Goal: Check status: Check status

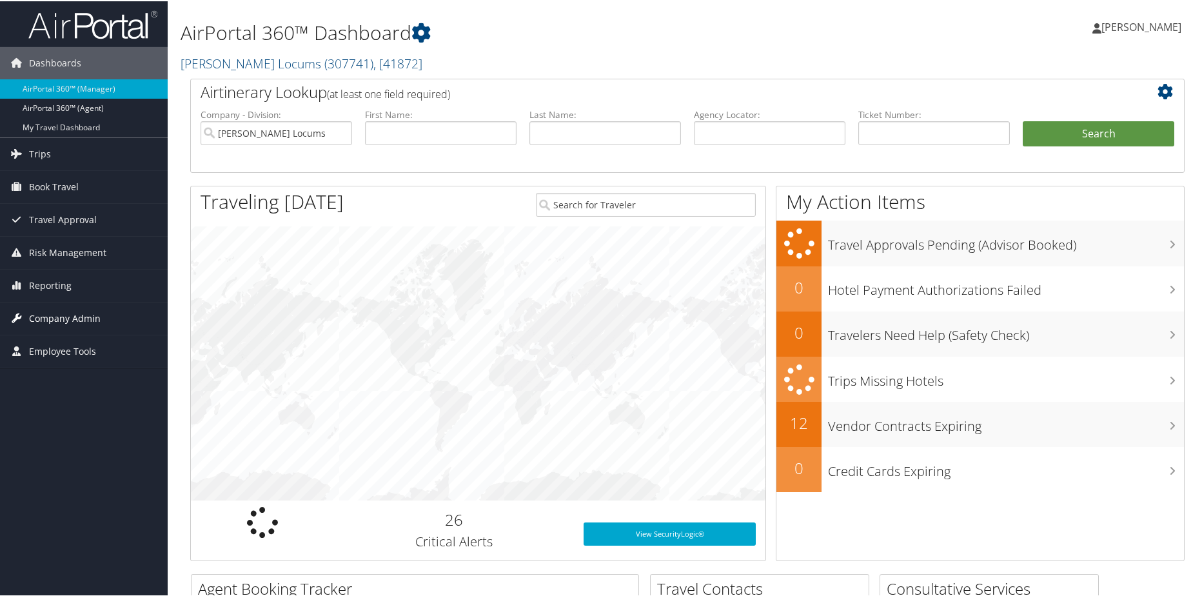
click at [46, 313] on span "Company Admin" at bounding box center [65, 317] width 72 height 32
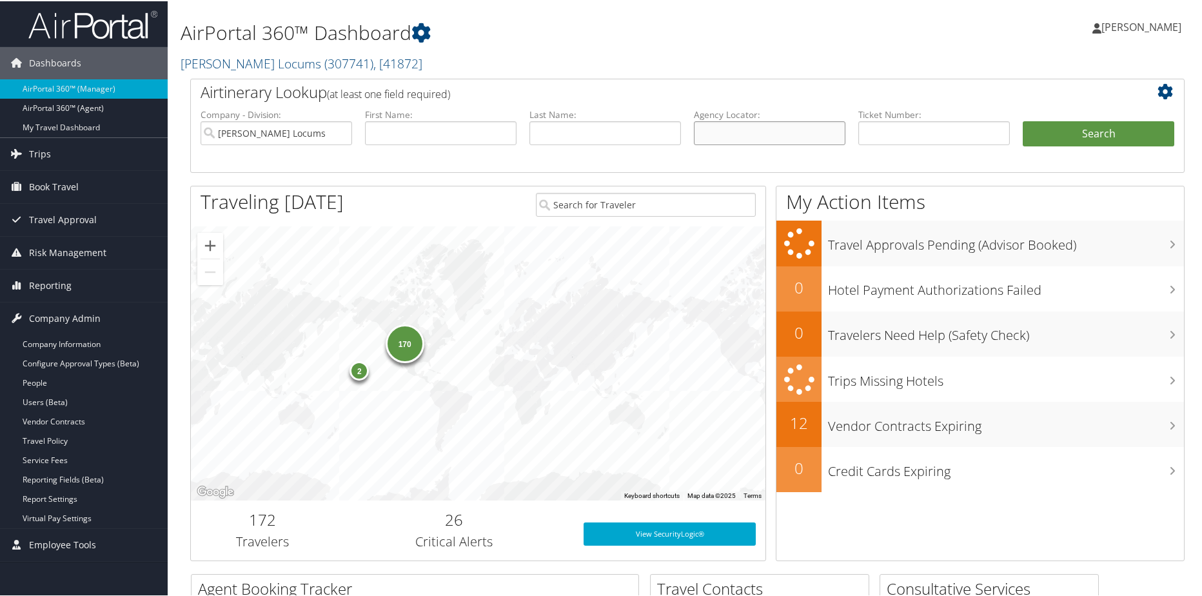
click at [764, 129] on input "text" at bounding box center [770, 132] width 152 height 24
paste input "YYZSEB"
type input "YYZSEB"
click at [1073, 137] on button "Search" at bounding box center [1098, 133] width 152 height 26
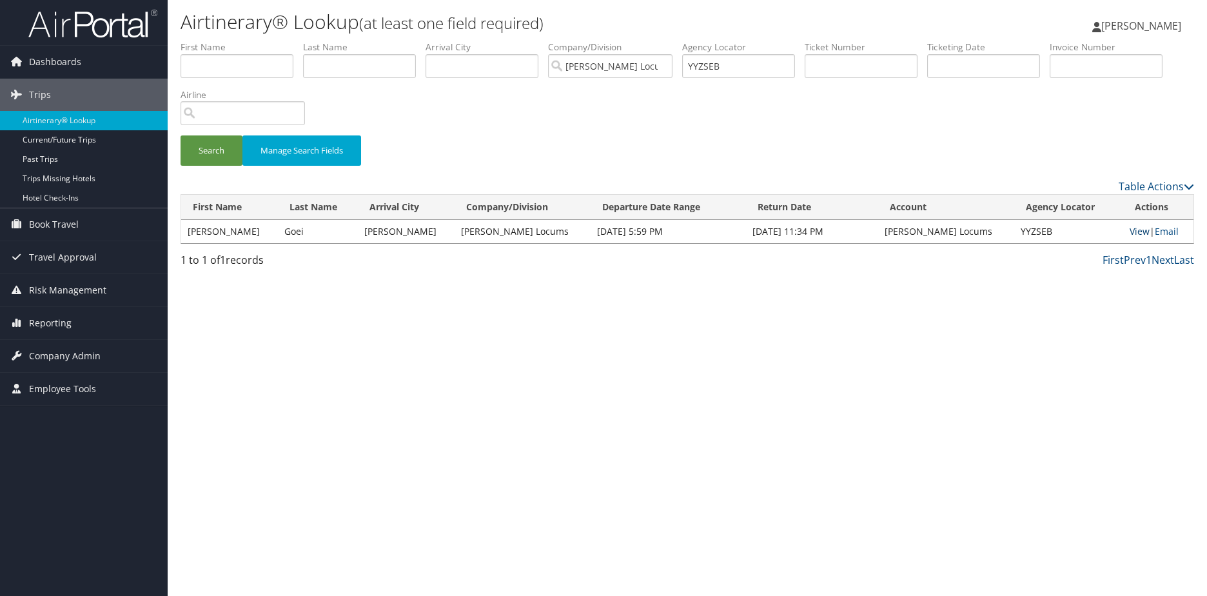
click at [1129, 230] on link "View" at bounding box center [1139, 231] width 20 height 12
click at [1102, 61] on input "text" at bounding box center [1106, 66] width 113 height 24
paste input "0227206"
type input "0227206"
drag, startPoint x: 716, startPoint y: 63, endPoint x: 694, endPoint y: 66, distance: 21.4
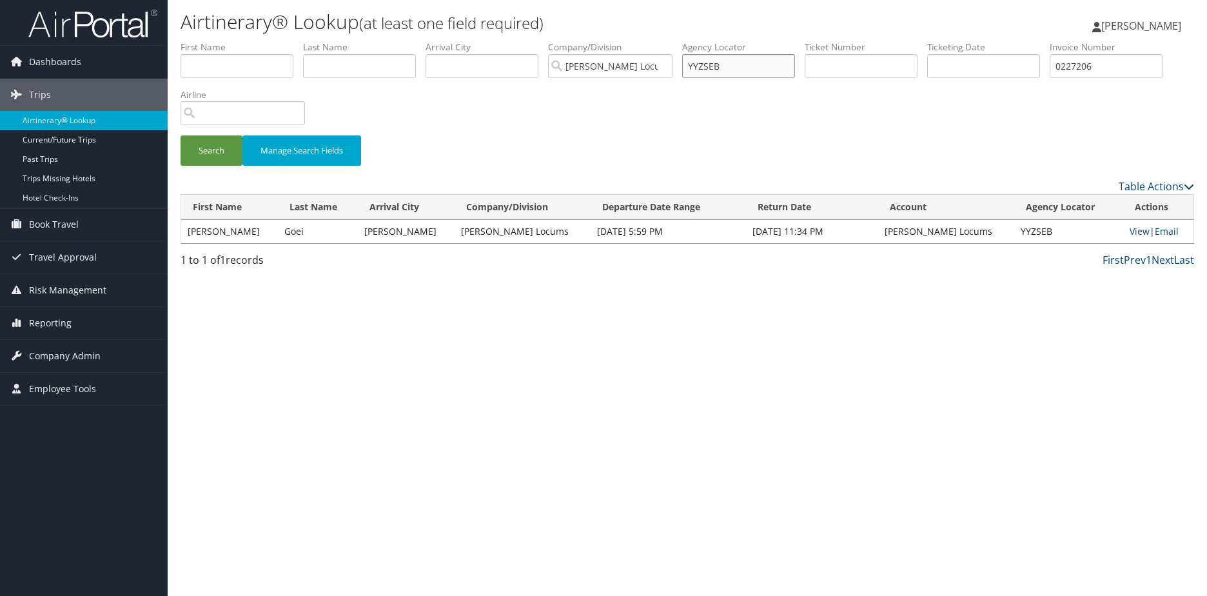
click at [694, 66] on input "YYZSEB" at bounding box center [738, 66] width 113 height 24
click at [204, 150] on button "Search" at bounding box center [212, 150] width 62 height 30
click at [1135, 230] on link "View" at bounding box center [1139, 231] width 20 height 12
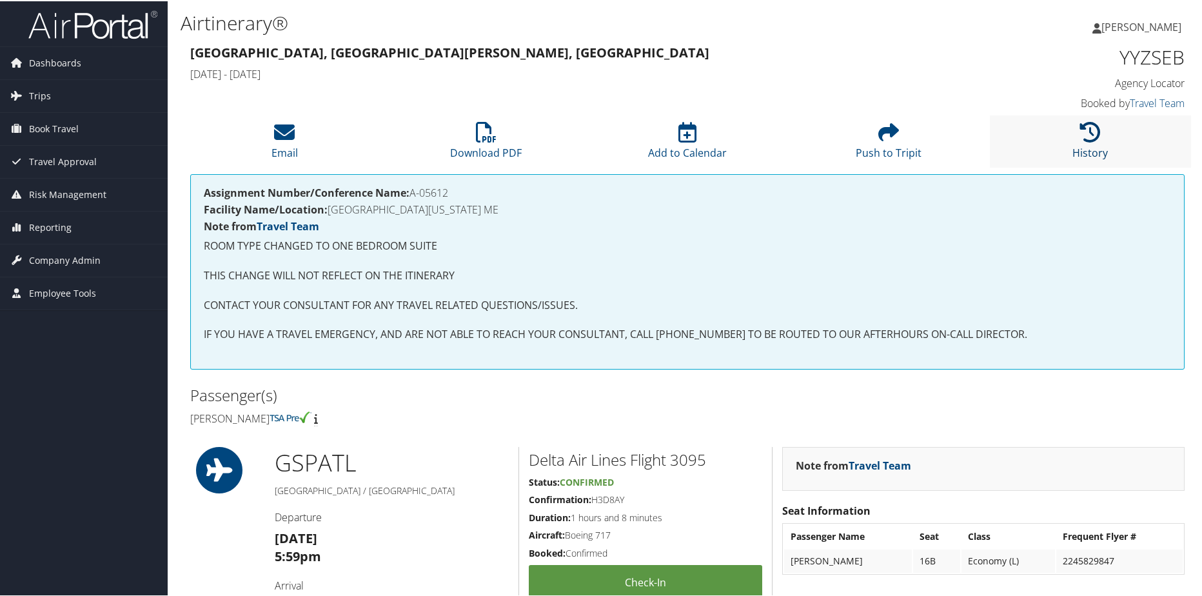
click at [1086, 135] on icon at bounding box center [1090, 131] width 21 height 21
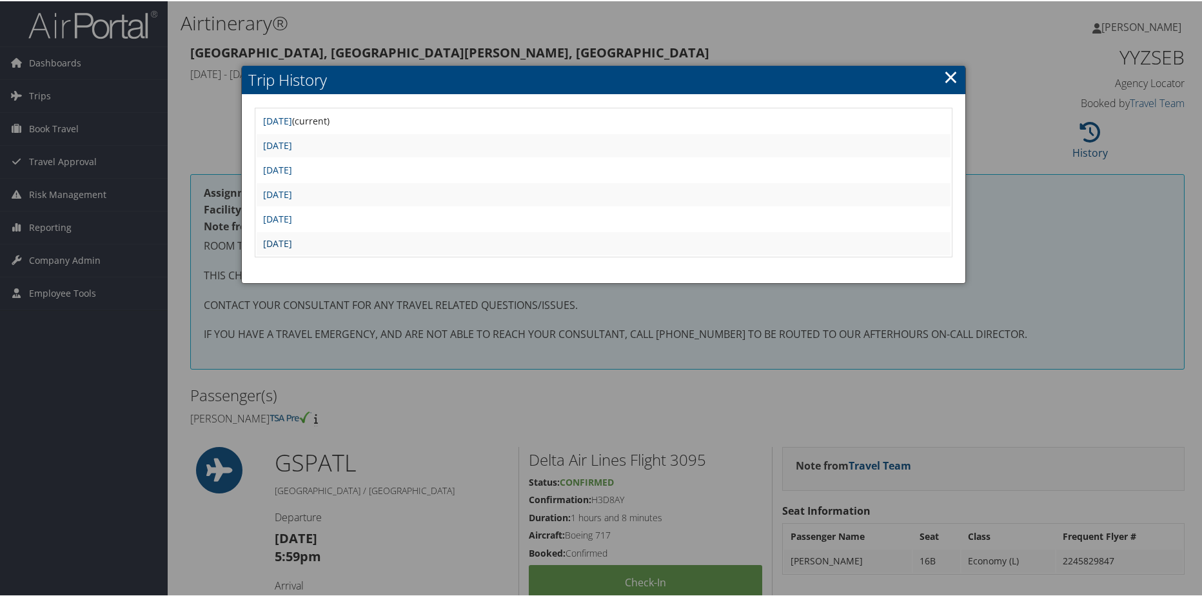
click at [292, 243] on link "Thu Jul 24 10:47:20 MDT 2025" at bounding box center [277, 242] width 29 height 12
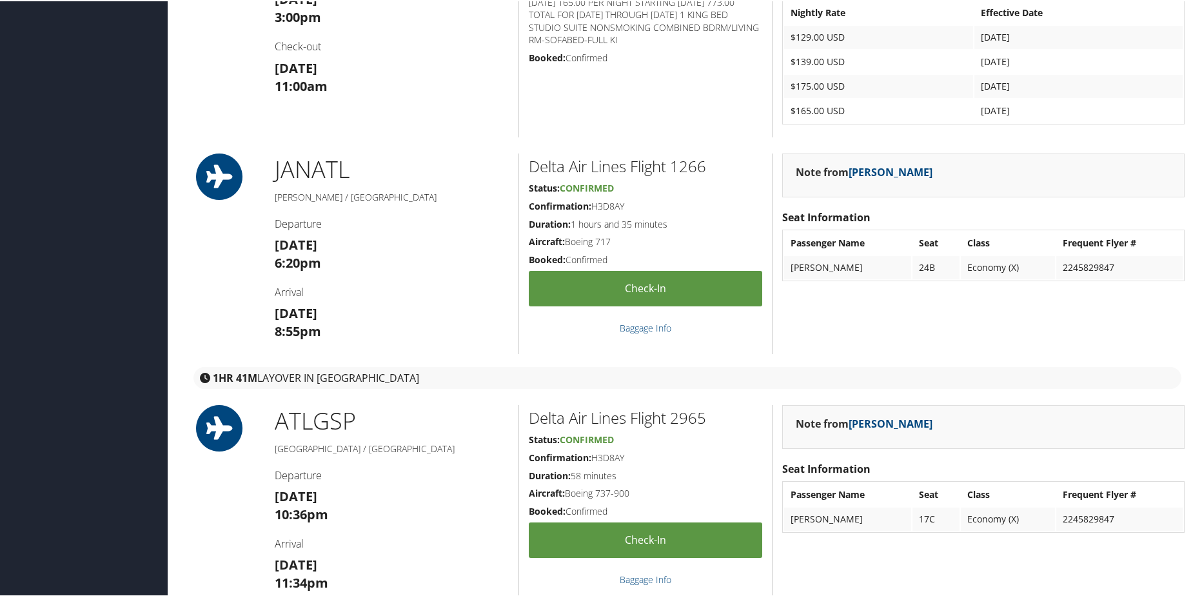
scroll to position [1506, 0]
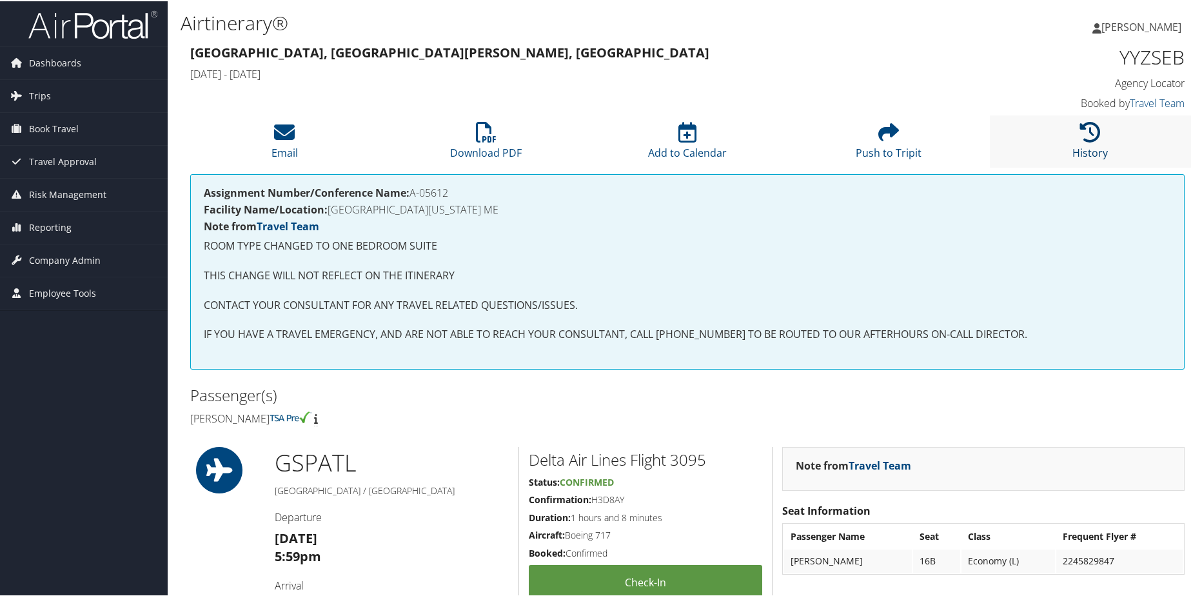
click at [1090, 127] on icon at bounding box center [1090, 131] width 21 height 21
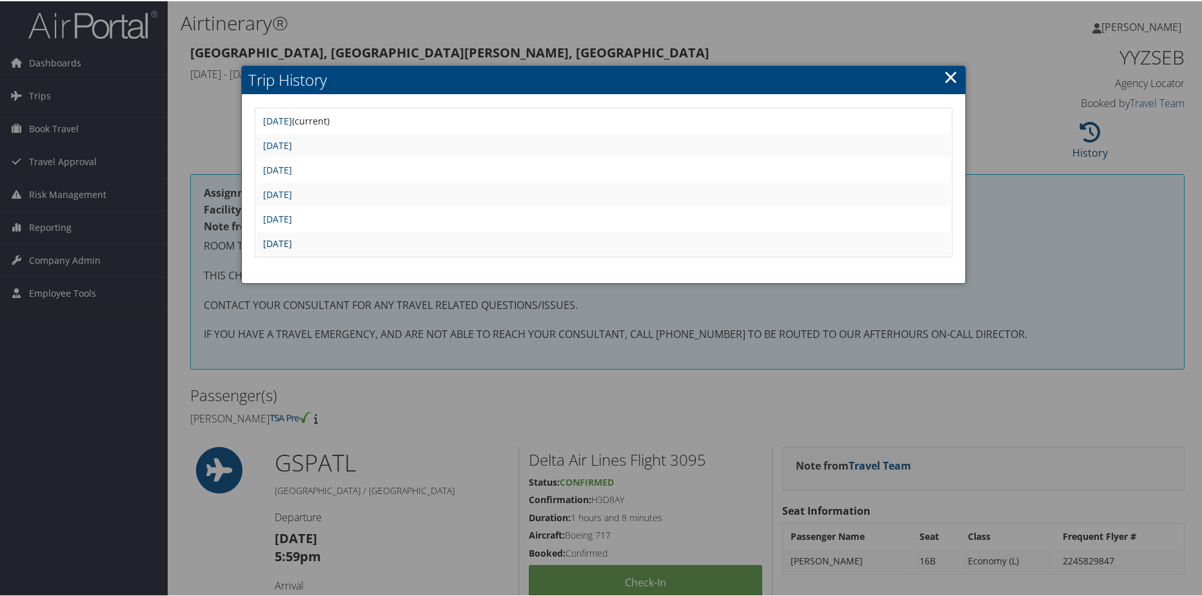
click at [292, 242] on link "[DATE]" at bounding box center [277, 242] width 29 height 12
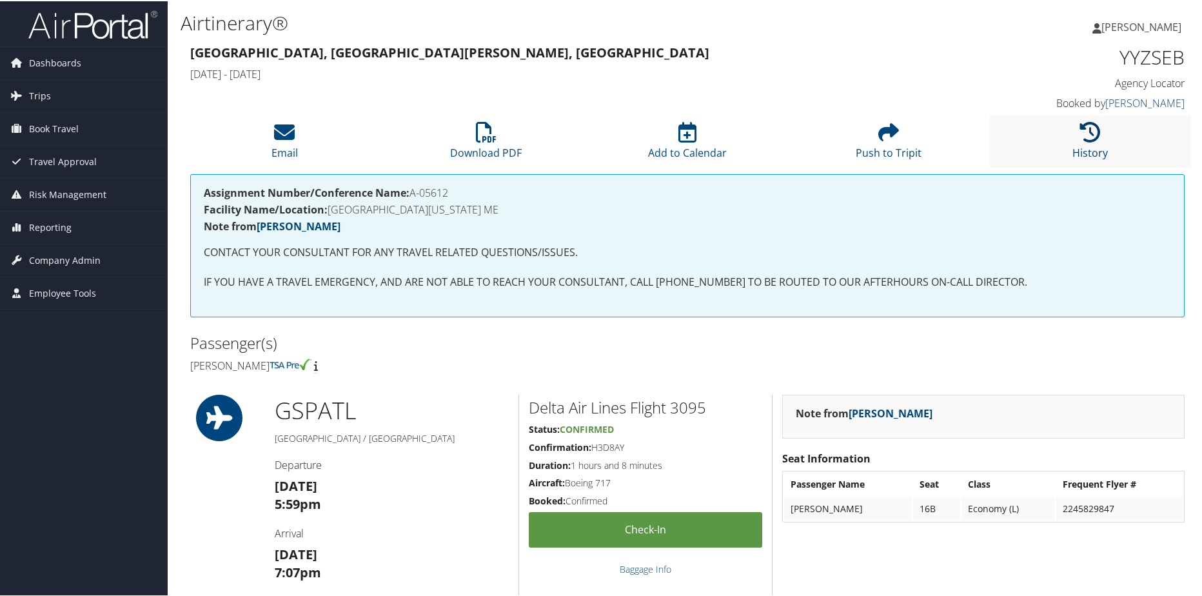
click at [1082, 129] on icon at bounding box center [1090, 131] width 21 height 21
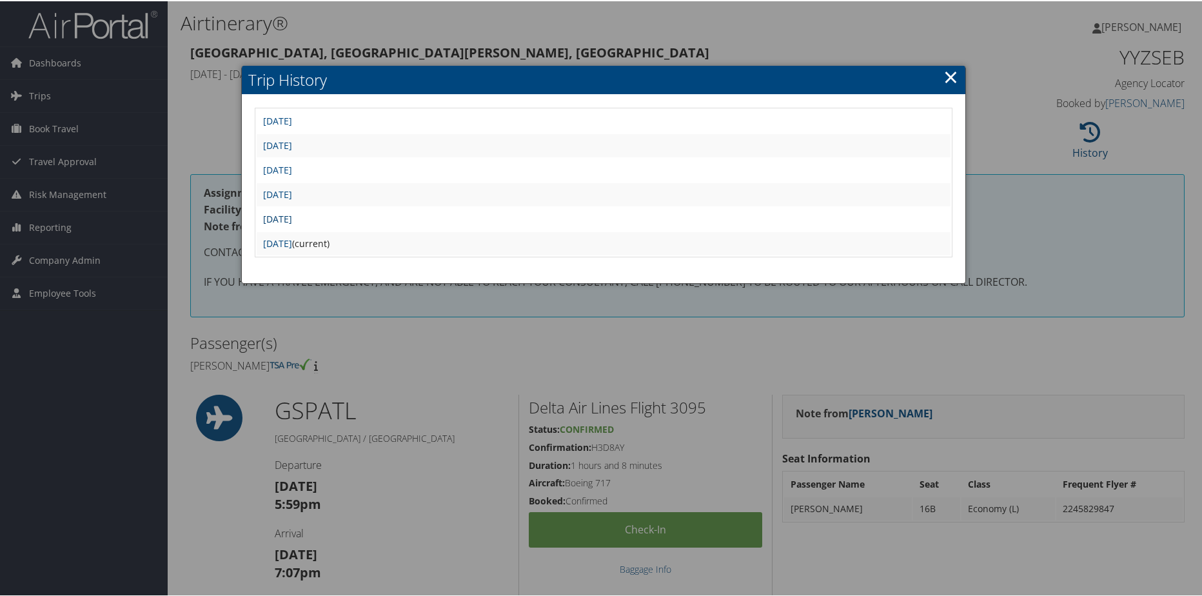
click at [292, 220] on link "[DATE]" at bounding box center [277, 217] width 29 height 12
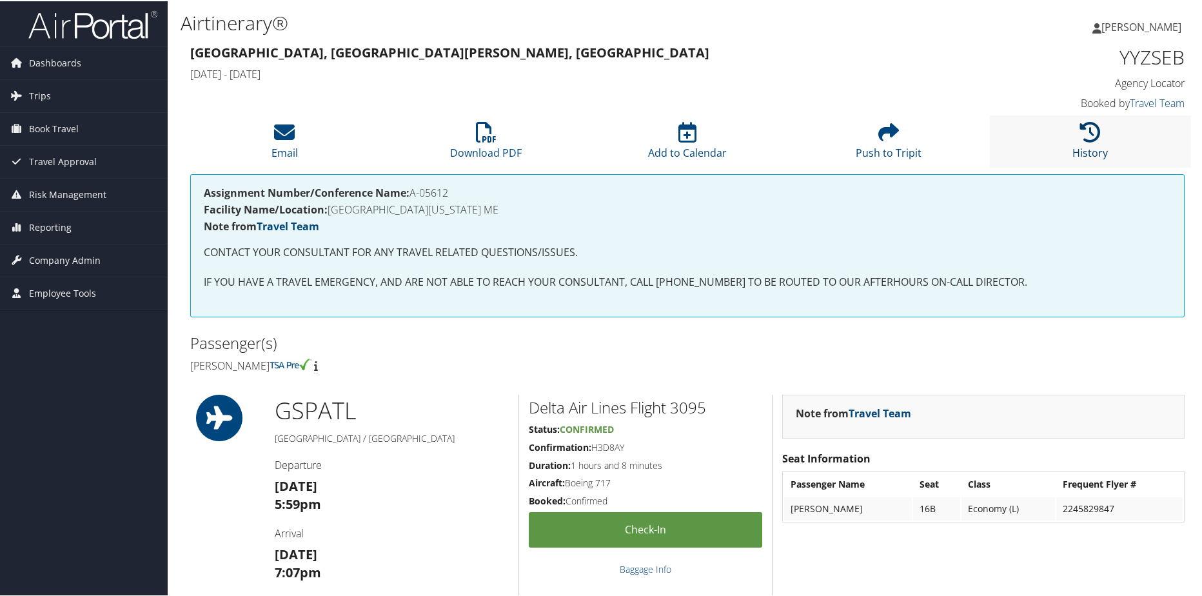
click at [1086, 131] on icon at bounding box center [1090, 131] width 21 height 21
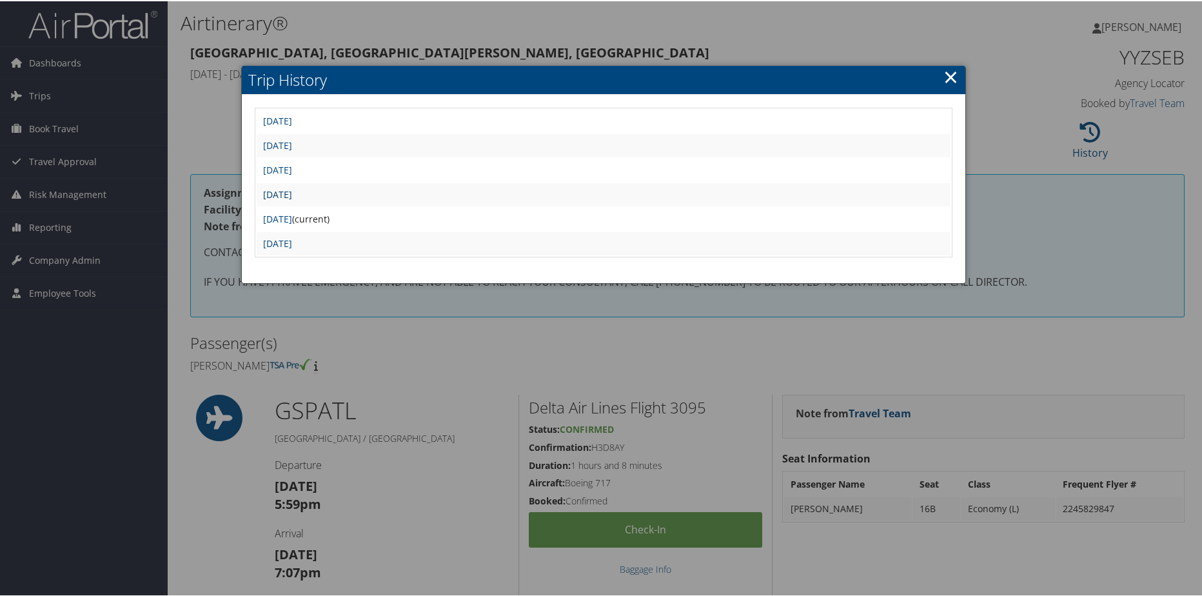
click at [292, 189] on link "Sat Aug 9 08:44:08 MDT 2025" at bounding box center [277, 193] width 29 height 12
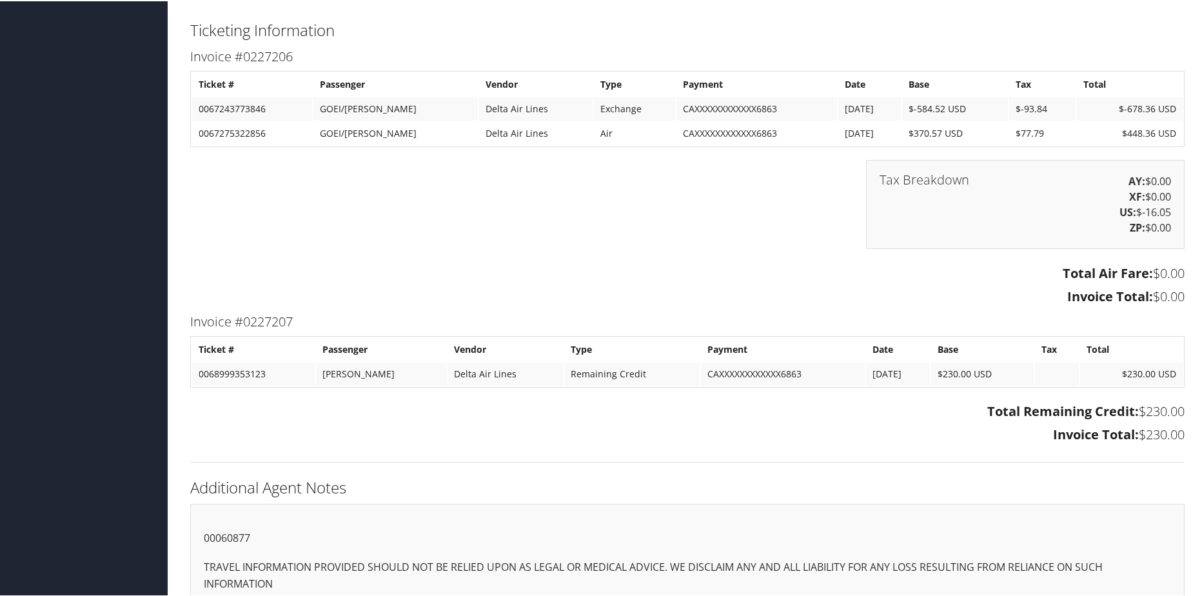
scroll to position [2091, 0]
